Goal: Information Seeking & Learning: Learn about a topic

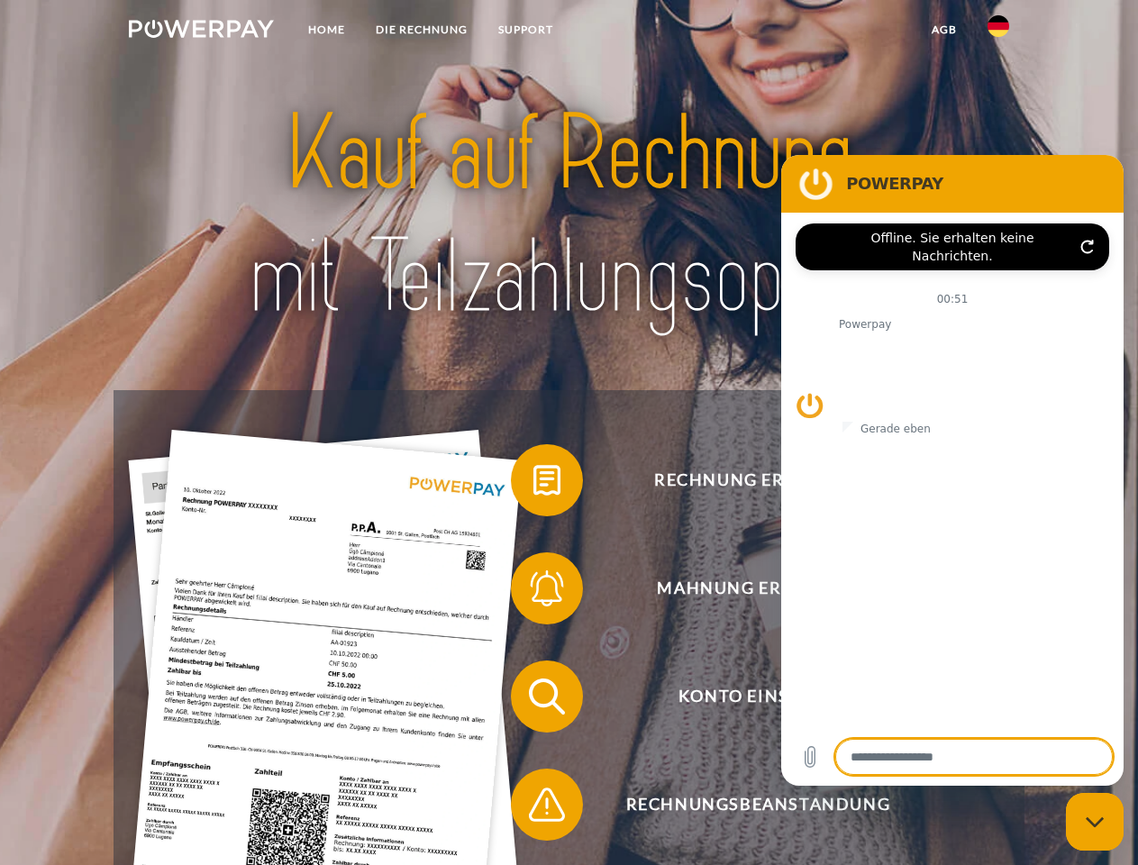
click at [201, 32] on img at bounding box center [201, 29] width 145 height 18
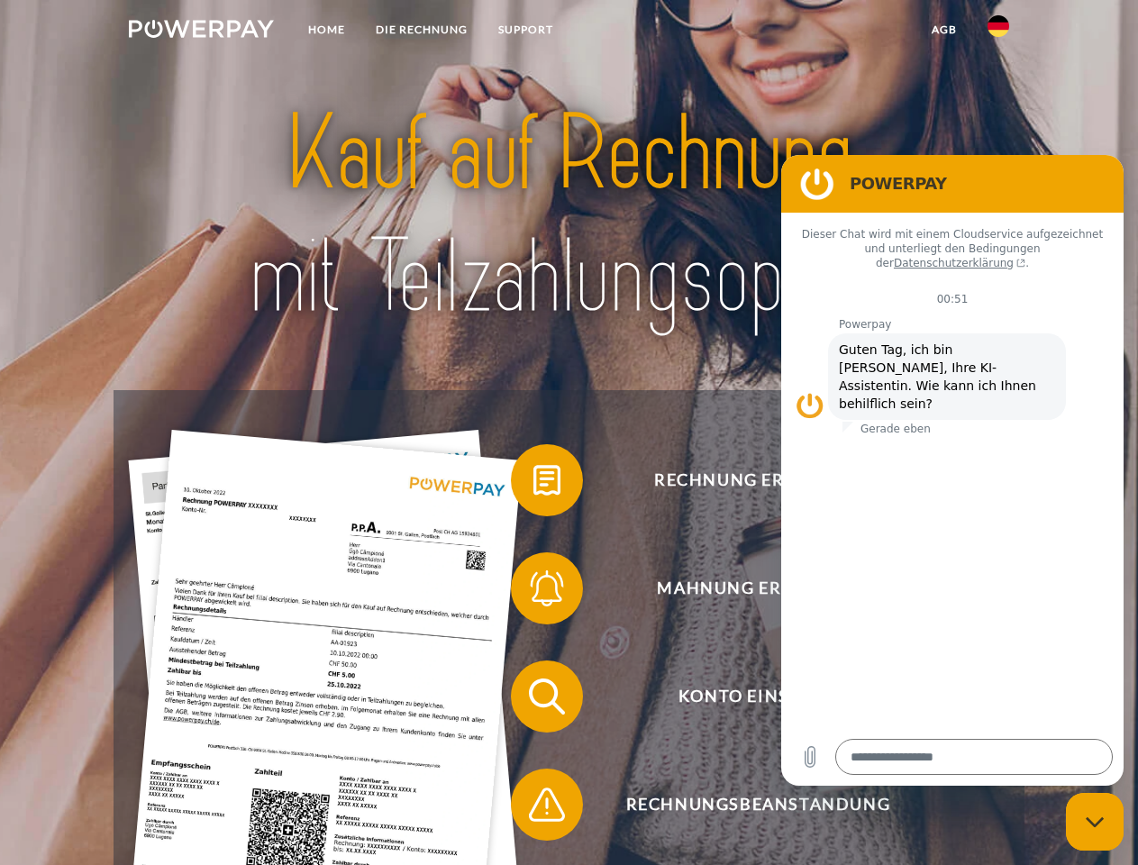
click at [999, 32] on img at bounding box center [999, 26] width 22 height 22
click at [944, 30] on link "agb" at bounding box center [945, 30] width 56 height 32
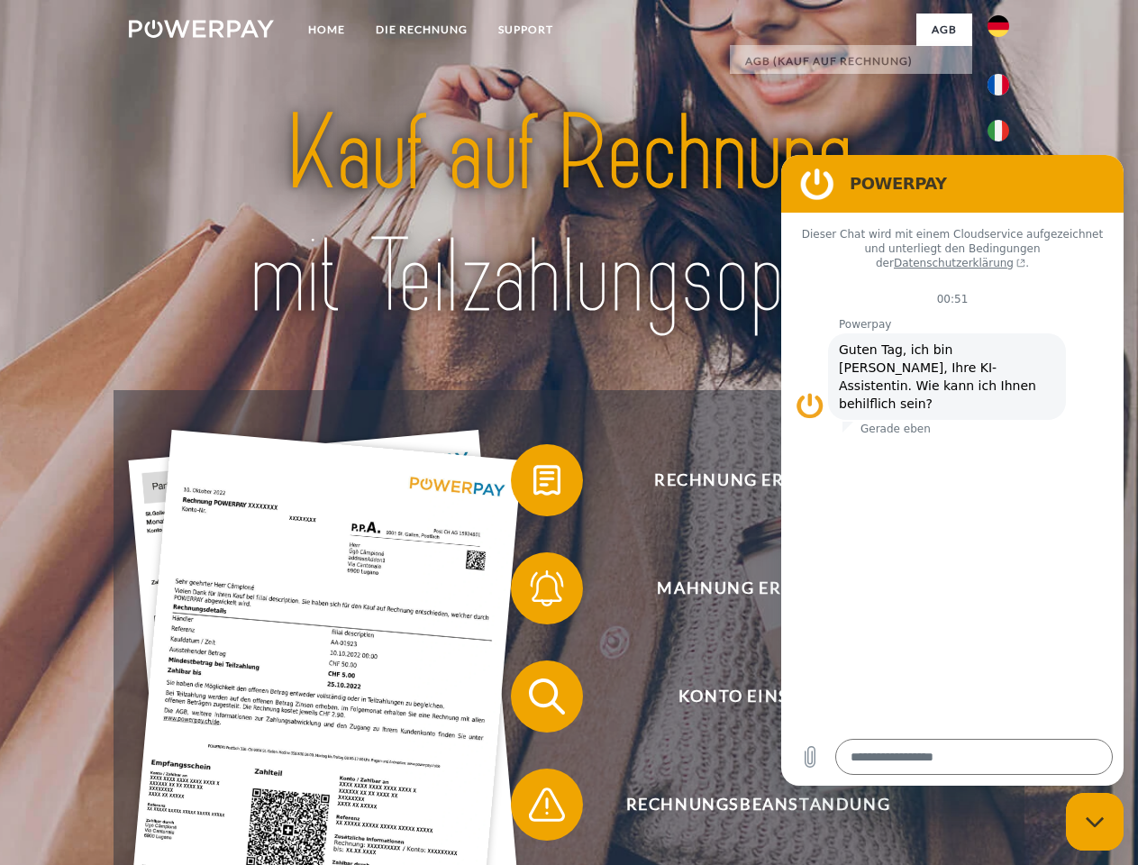
click at [534, 484] on span at bounding box center [520, 480] width 90 height 90
click at [534, 592] on span at bounding box center [520, 588] width 90 height 90
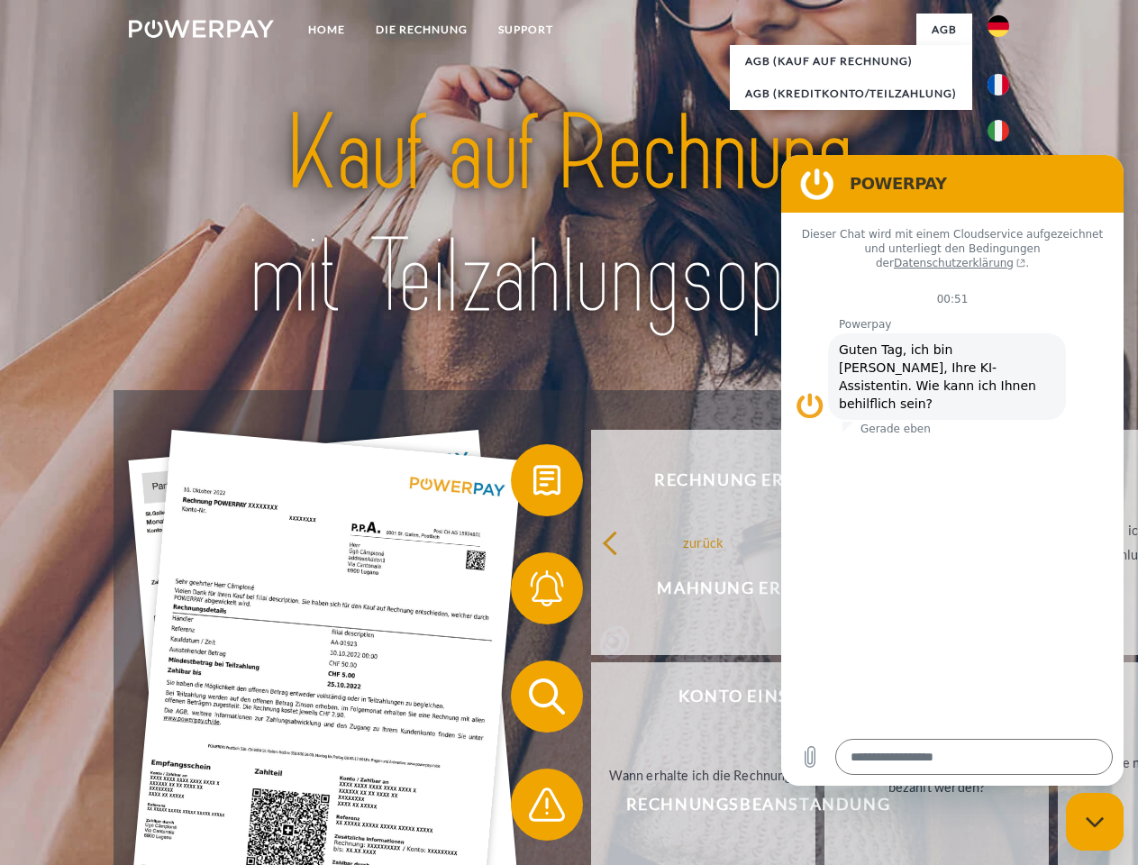
click at [825, 700] on link "Bis wann muss die Rechnung bezahlt werden?" at bounding box center [937, 774] width 224 height 225
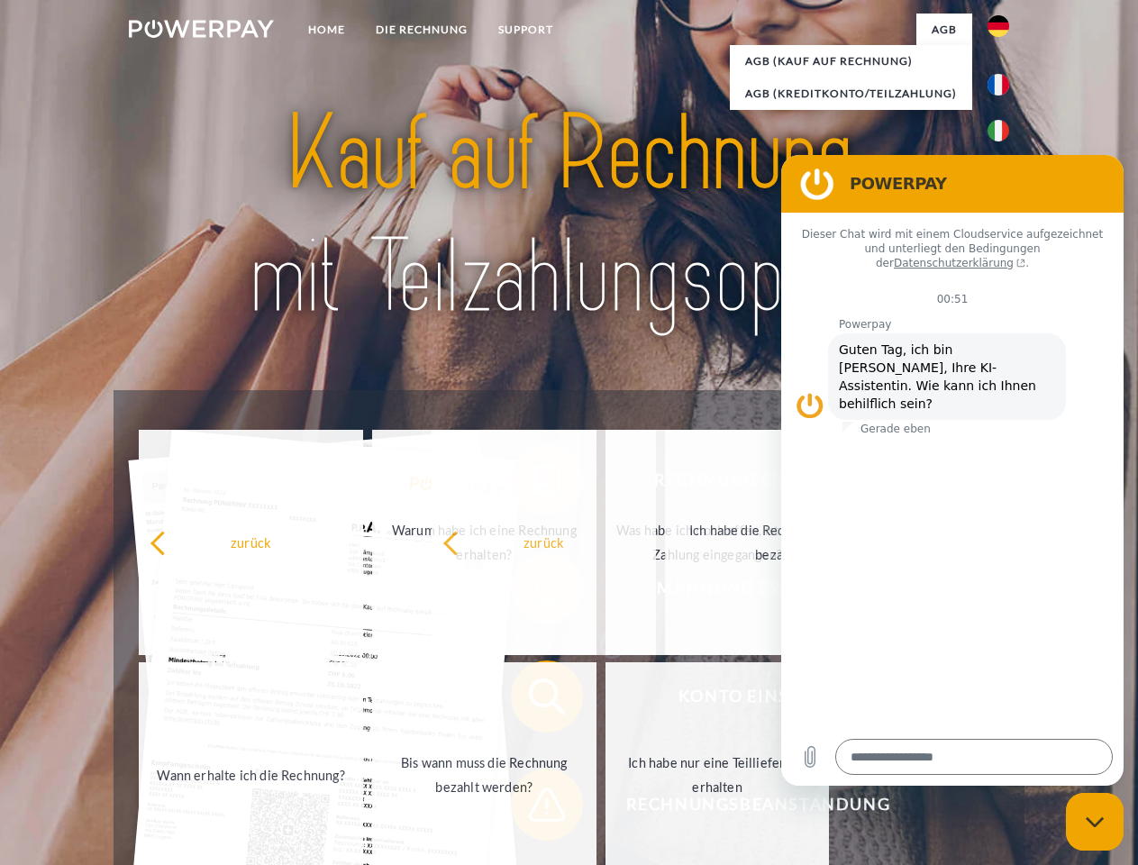
click at [534, 808] on span at bounding box center [520, 805] width 90 height 90
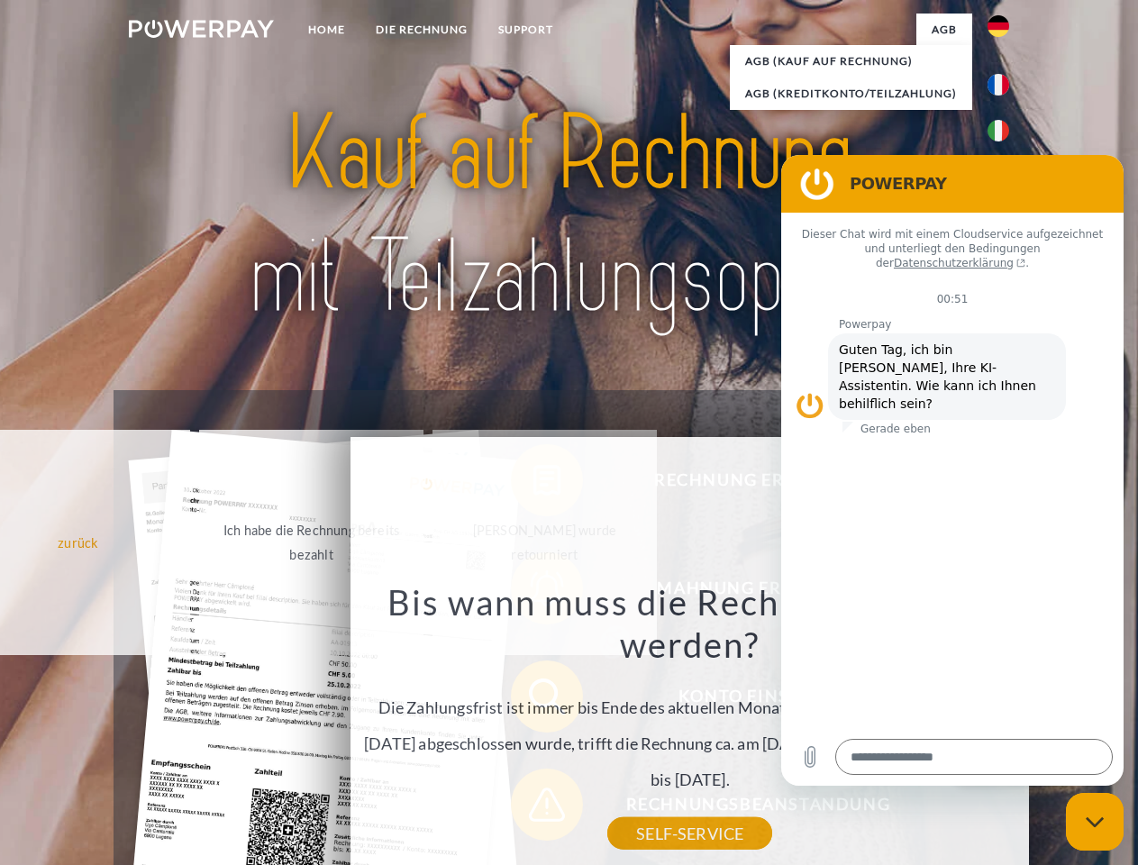
click at [1095, 822] on icon "Messaging-Fenster schließen" at bounding box center [1095, 823] width 19 height 12
type textarea "*"
